Goal: Transaction & Acquisition: Purchase product/service

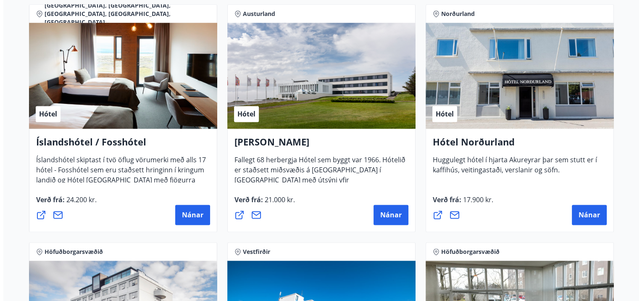
scroll to position [1119, 0]
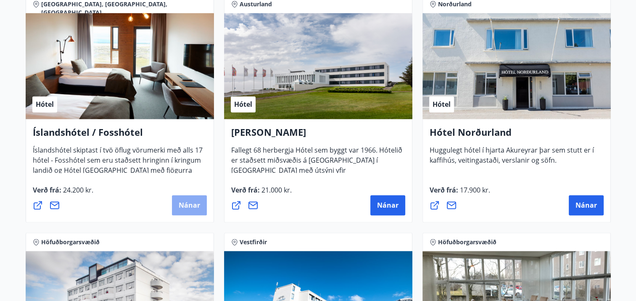
click at [200, 205] on span "Nánar" at bounding box center [189, 204] width 21 height 9
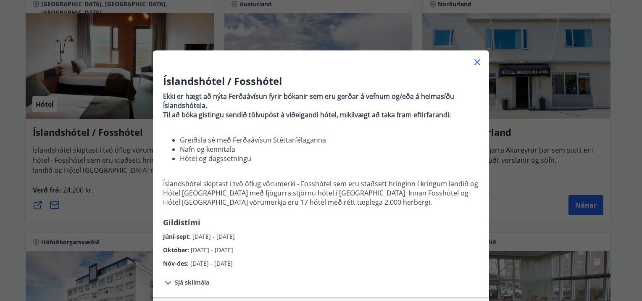
click at [332, 212] on p "Ekki er hægt að nýta Ferðaávísun fyrir bókanir sem eru gerðar á vefnum og/eða á…" at bounding box center [321, 152] width 316 height 129
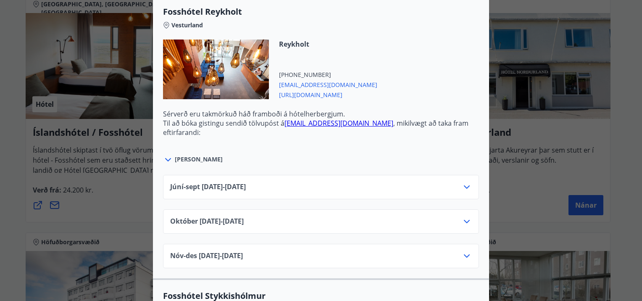
scroll to position [319, 0]
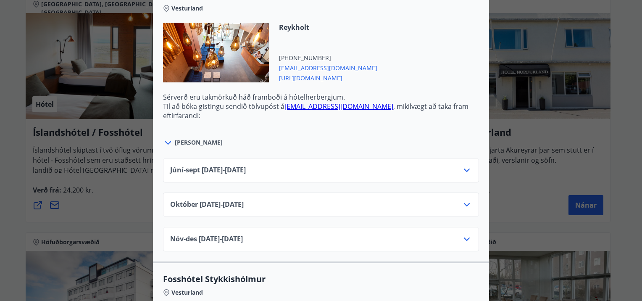
click at [302, 244] on div "Nóv-[DATE]11.25 - [DATE]" at bounding box center [321, 242] width 302 height 17
click at [462, 239] on icon at bounding box center [467, 239] width 10 height 10
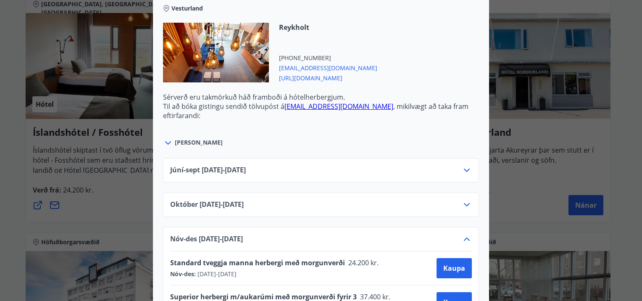
click at [393, 150] on div "Júní-[DATE]06.25 - [DATE] [DATE]10.25 - [DATE] Nóv-[DATE]11.25 - [DATE] Standar…" at bounding box center [321, 233] width 336 height 171
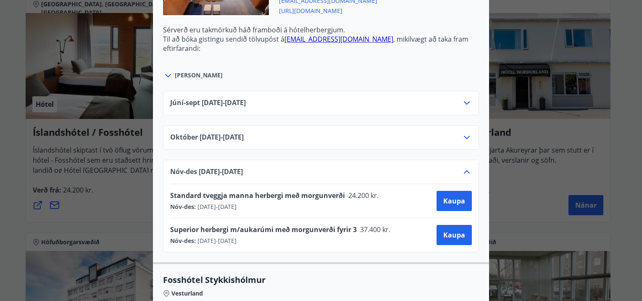
scroll to position [403, 0]
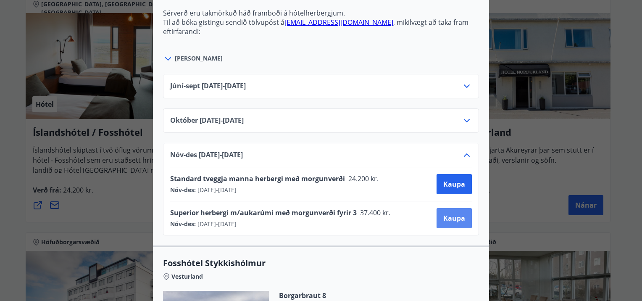
click at [446, 217] on span "Kaupa" at bounding box center [454, 217] width 22 height 9
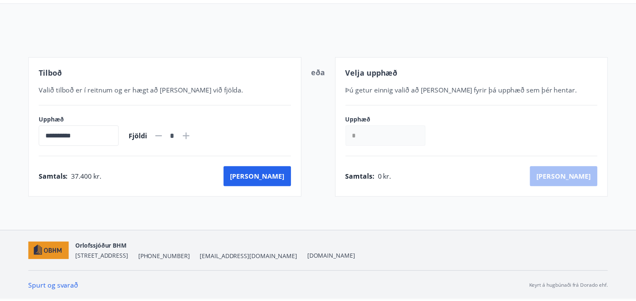
scroll to position [77, 0]
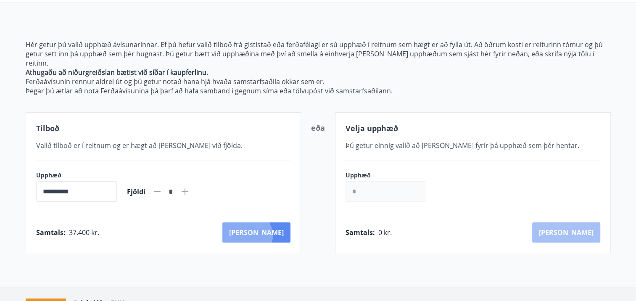
click at [283, 226] on button "[PERSON_NAME]" at bounding box center [256, 232] width 68 height 20
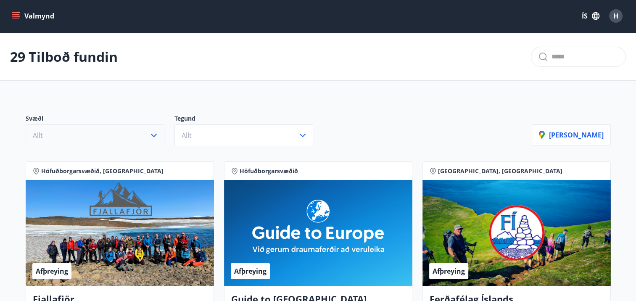
scroll to position [77, 0]
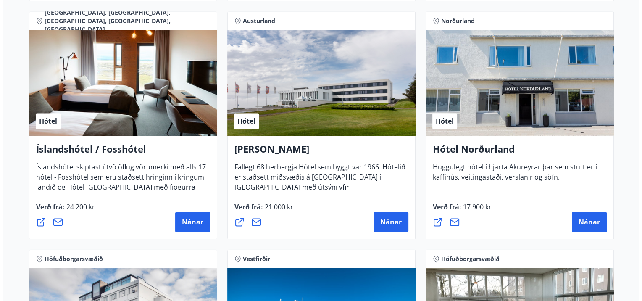
scroll to position [1119, 0]
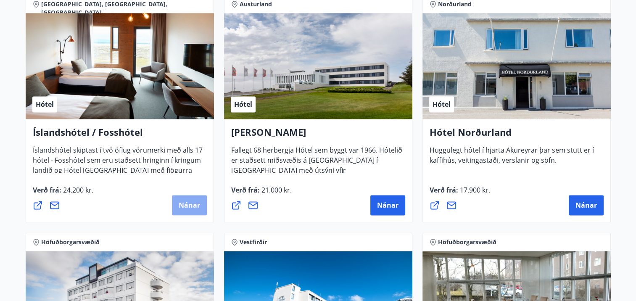
click at [193, 207] on span "Nánar" at bounding box center [189, 204] width 21 height 9
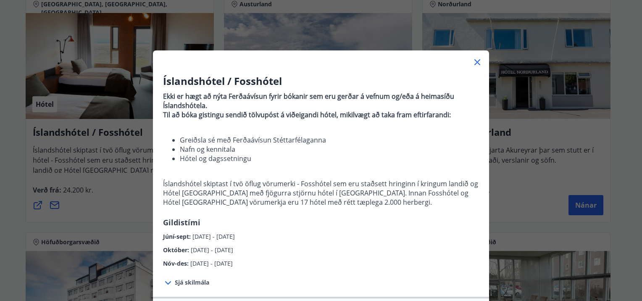
click at [354, 151] on li "Nafn og kennitala" at bounding box center [329, 149] width 299 height 9
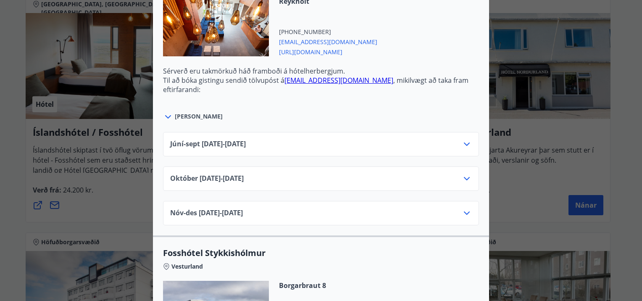
scroll to position [353, 0]
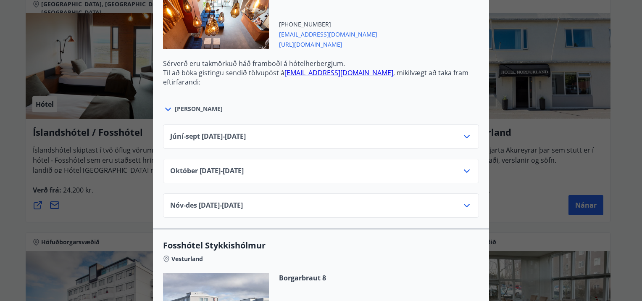
click at [401, 205] on div "Nóv-[DATE]11.25 - [DATE]" at bounding box center [321, 208] width 302 height 17
click at [466, 206] on icon at bounding box center [467, 205] width 10 height 10
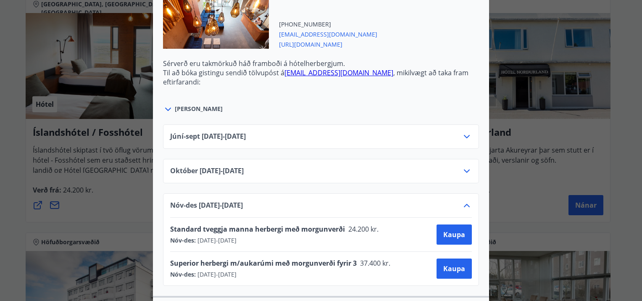
click at [430, 80] on p "Sérverð eru takmörkuð háð framboði á hótelherbergjum. Til að bóka gistingu send…" at bounding box center [321, 116] width 316 height 115
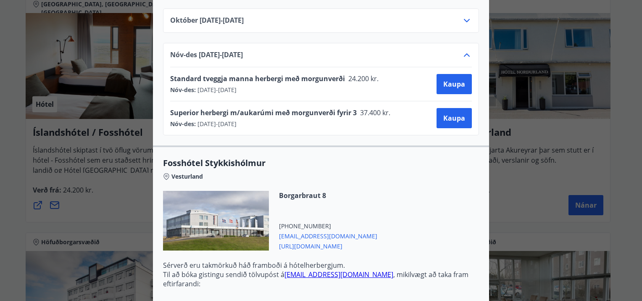
scroll to position [487, 0]
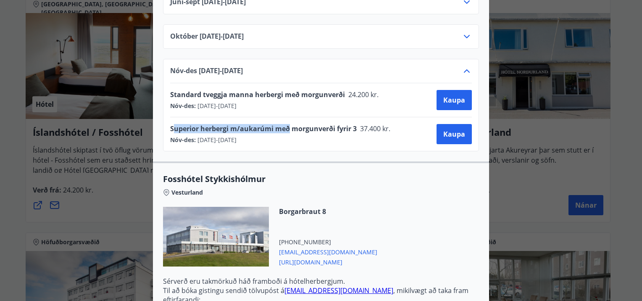
drag, startPoint x: 169, startPoint y: 128, endPoint x: 286, endPoint y: 120, distance: 117.1
click at [286, 120] on div "Superior herbergi m/aukarúmi með morgunverði fyrir 3 37.400 kr. Nóv-des : [DATE…" at bounding box center [321, 134] width 302 height 34
click at [192, 126] on span "Superior herbergi m/aukarúmi með morgunverði fyrir 3" at bounding box center [263, 128] width 187 height 9
drag, startPoint x: 167, startPoint y: 125, endPoint x: 356, endPoint y: 123, distance: 188.3
click at [356, 124] on div "Superior herbergi m/aukarúmi með morgunverði fyrir 3 37.400 kr." at bounding box center [283, 130] width 226 height 12
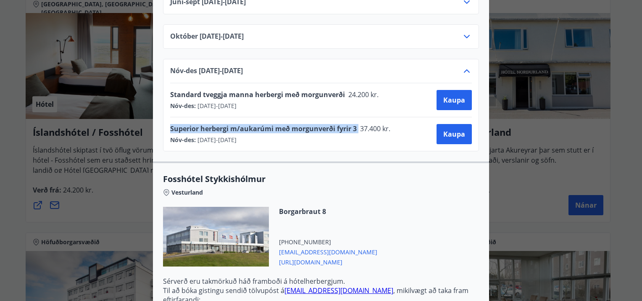
copy span "Superior herbergi m/aukarúmi með morgunverði fyrir 3"
